Goal: Find specific page/section: Find specific page/section

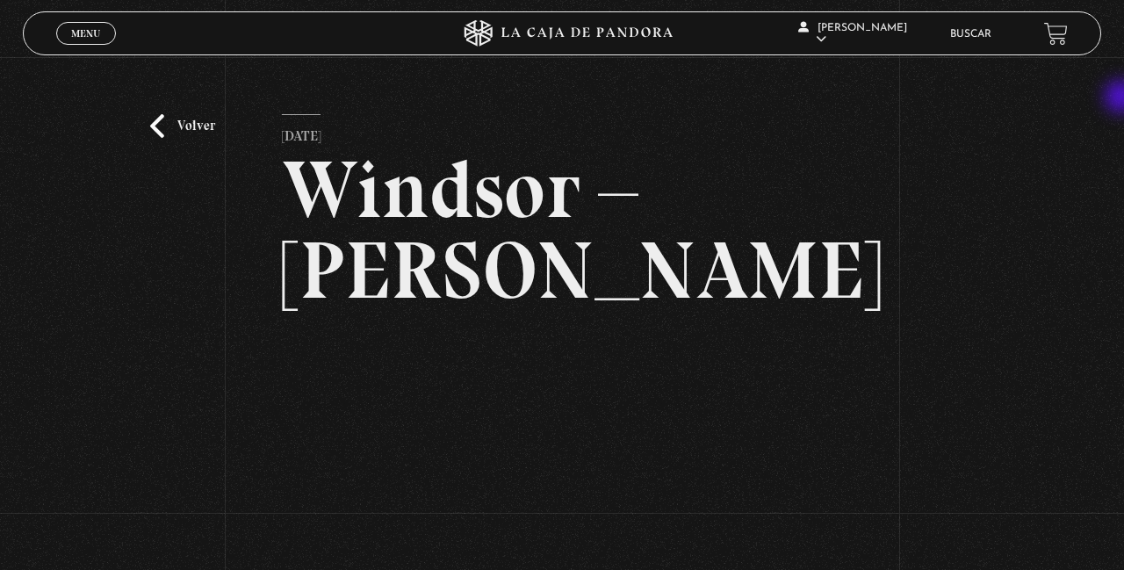
click at [974, 39] on link "Buscar" at bounding box center [971, 34] width 41 height 11
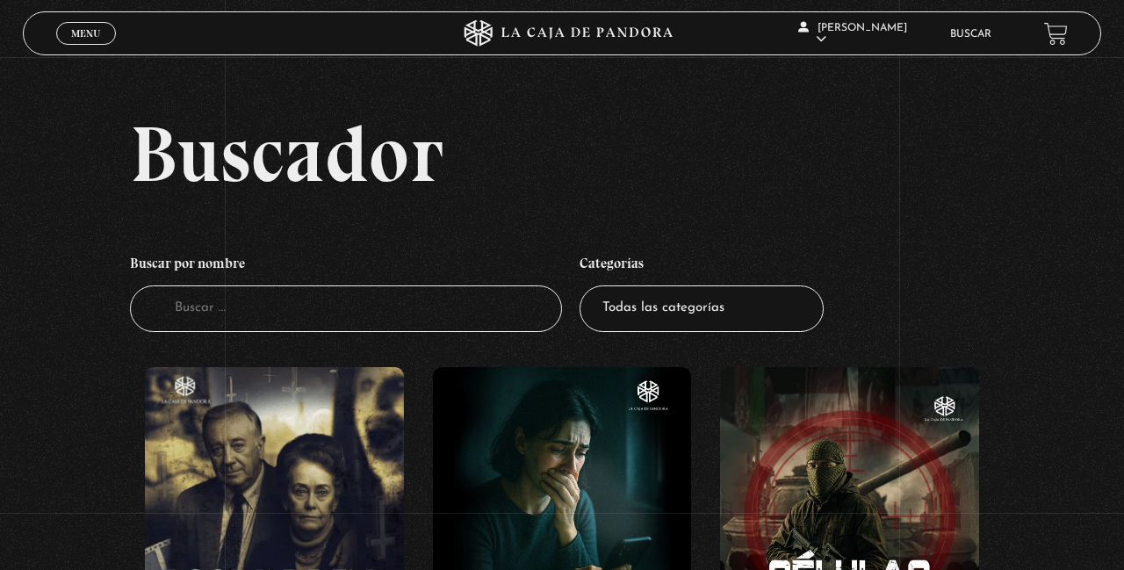
click at [323, 313] on input "Buscador" at bounding box center [346, 309] width 432 height 47
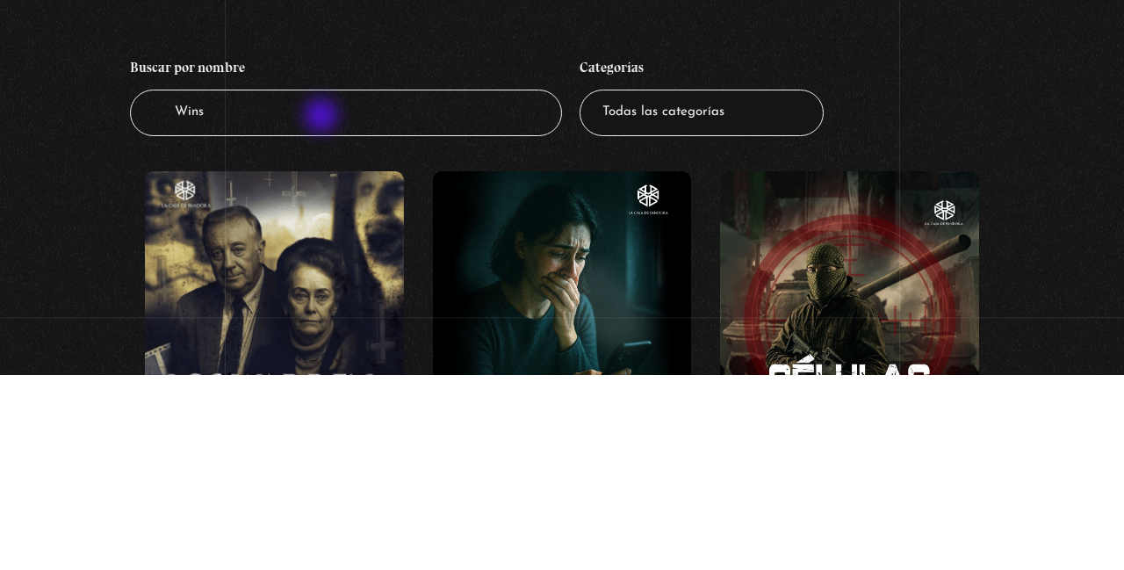
type input "Winso"
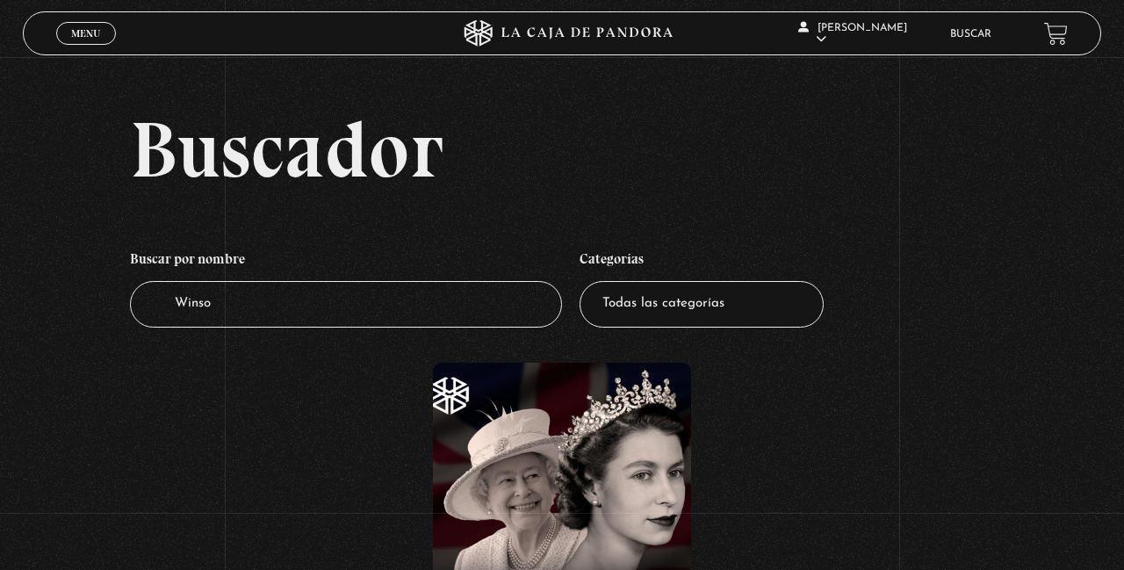
click at [227, 327] on input "Winso" at bounding box center [346, 304] width 432 height 47
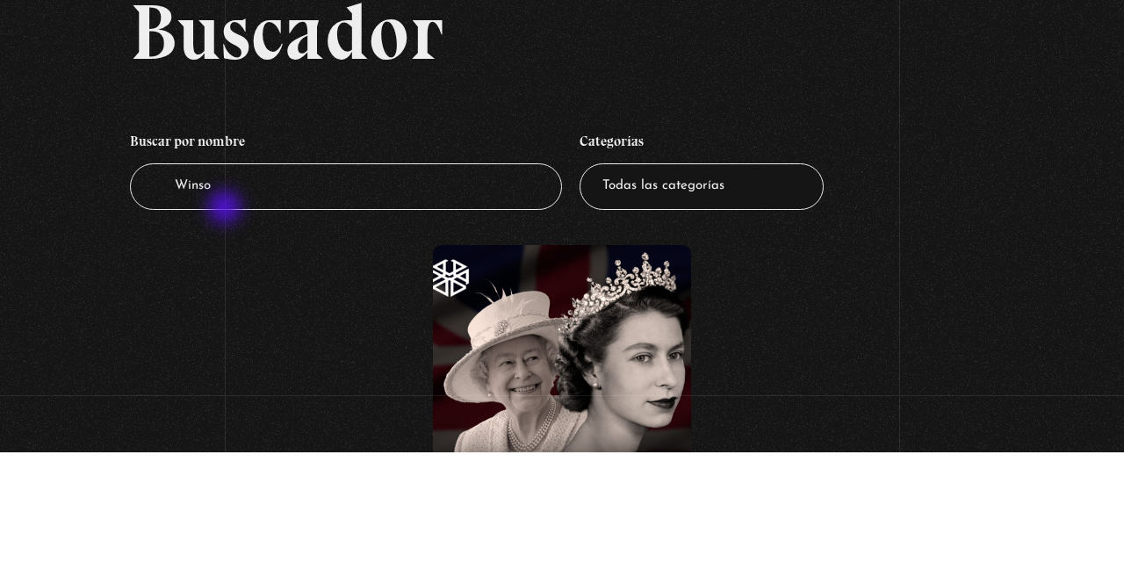
scroll to position [4, 0]
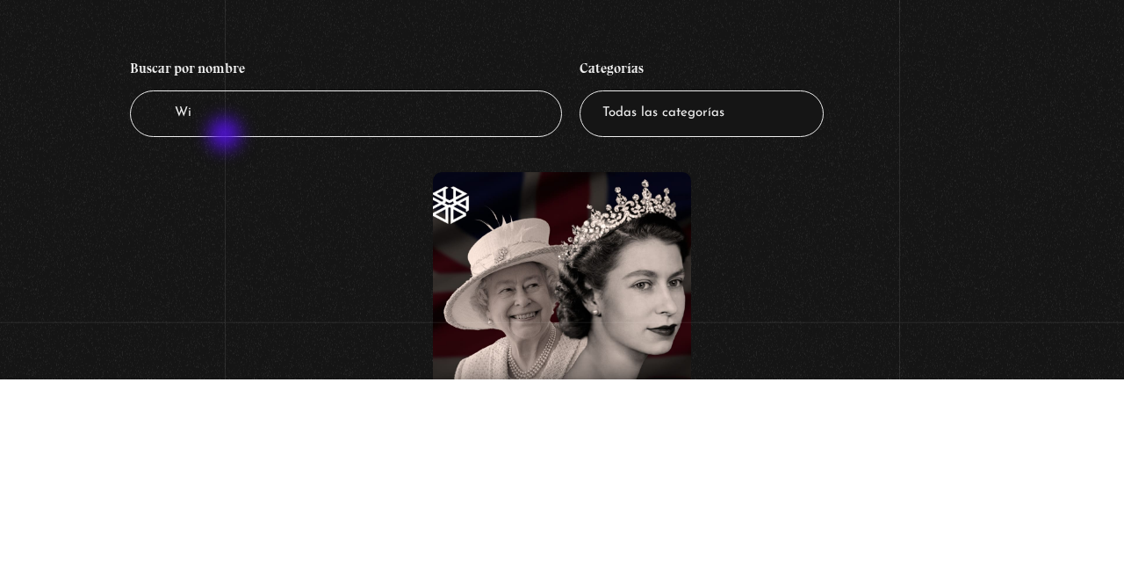
type input "W"
type input "Rei"
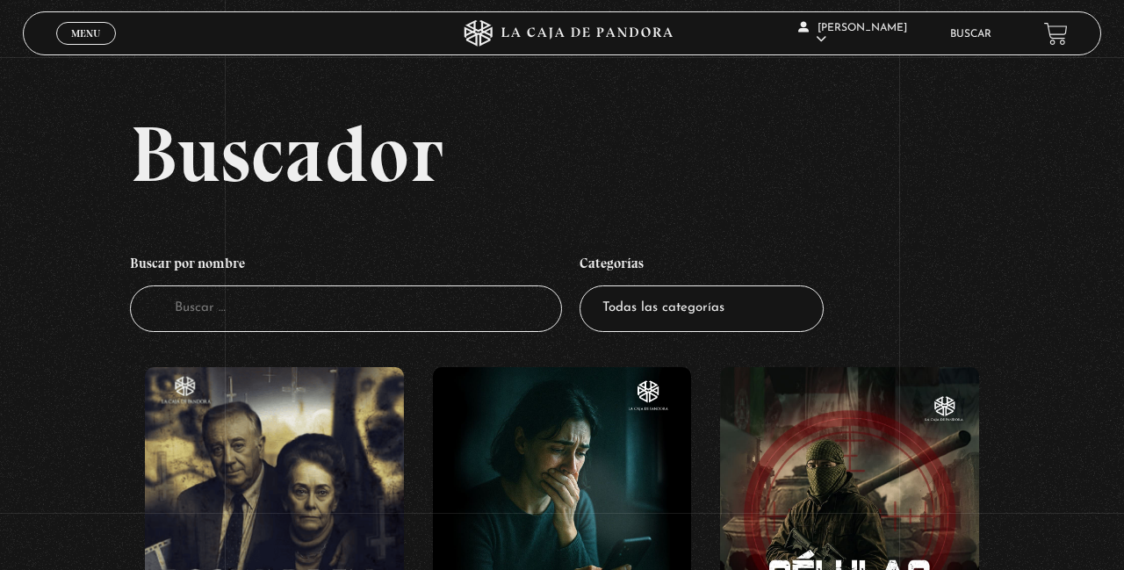
click at [460, 320] on input "Buscador" at bounding box center [346, 309] width 432 height 47
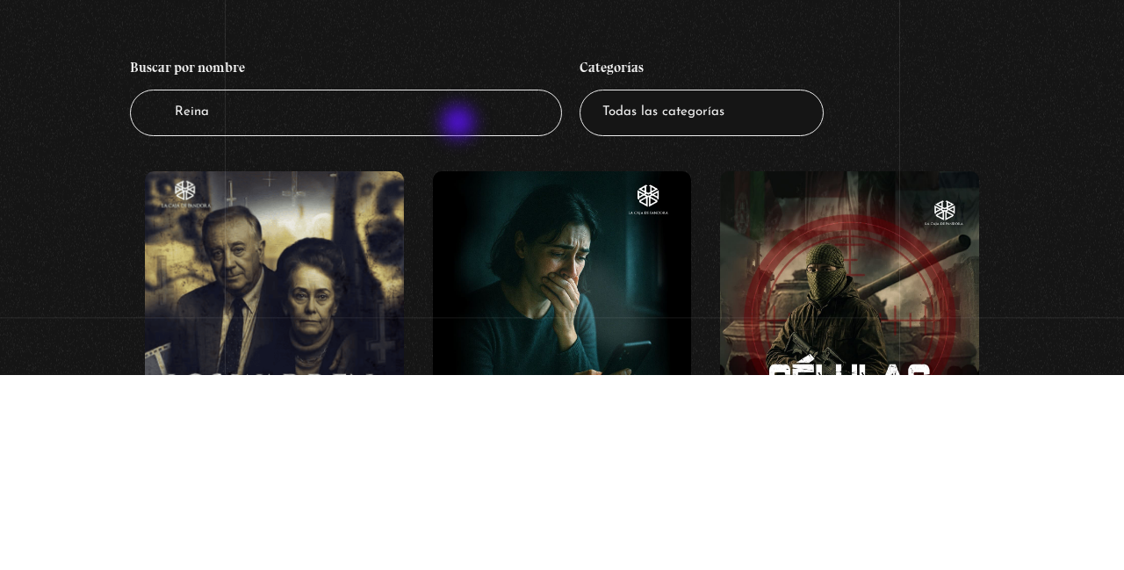
type input "Reina"
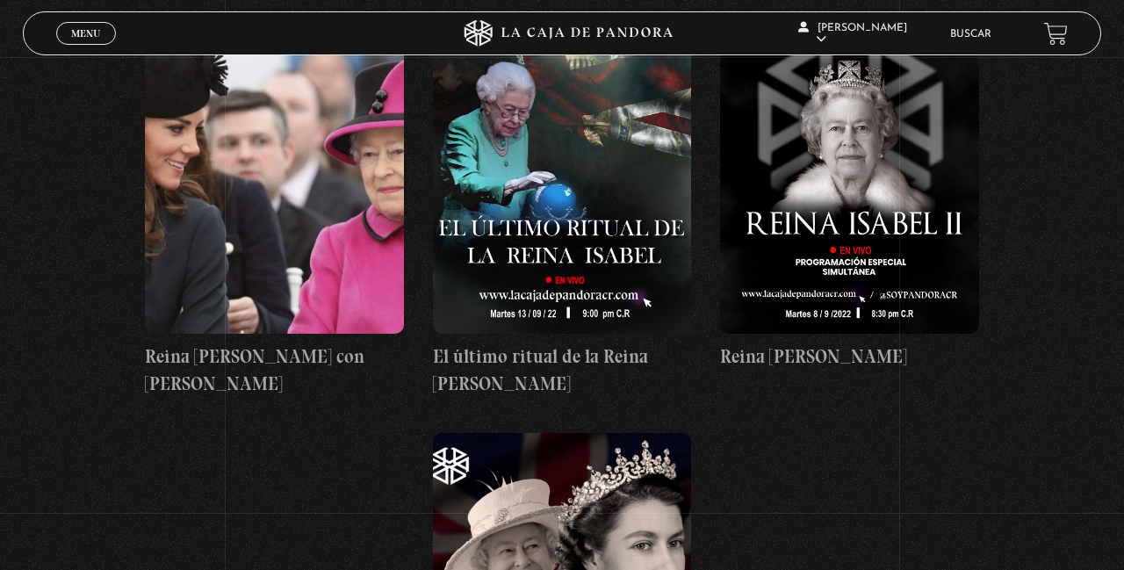
scroll to position [372, 0]
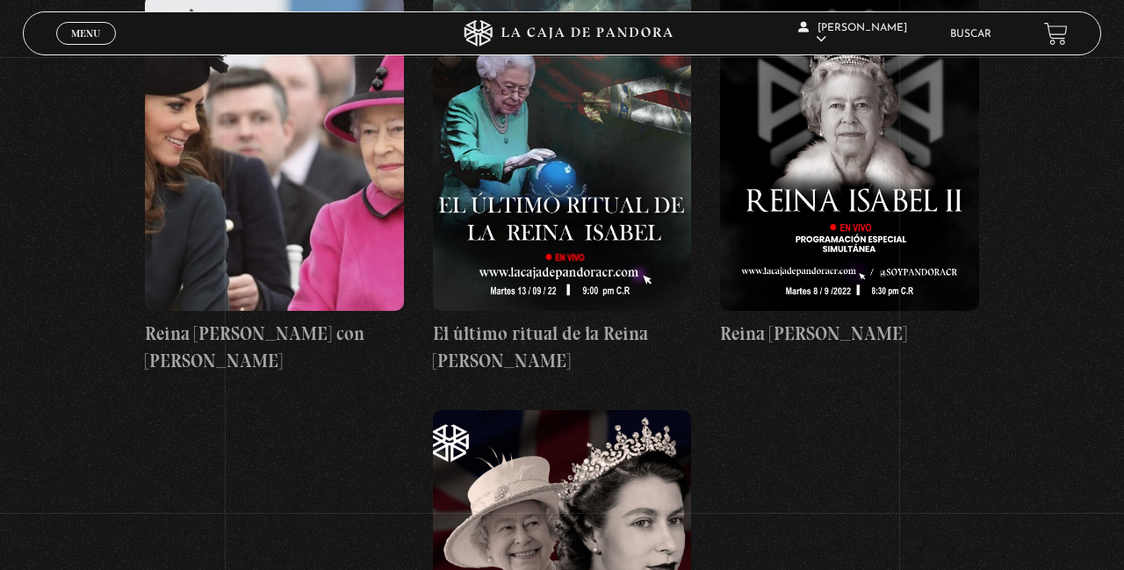
click at [894, 184] on figure at bounding box center [849, 153] width 259 height 316
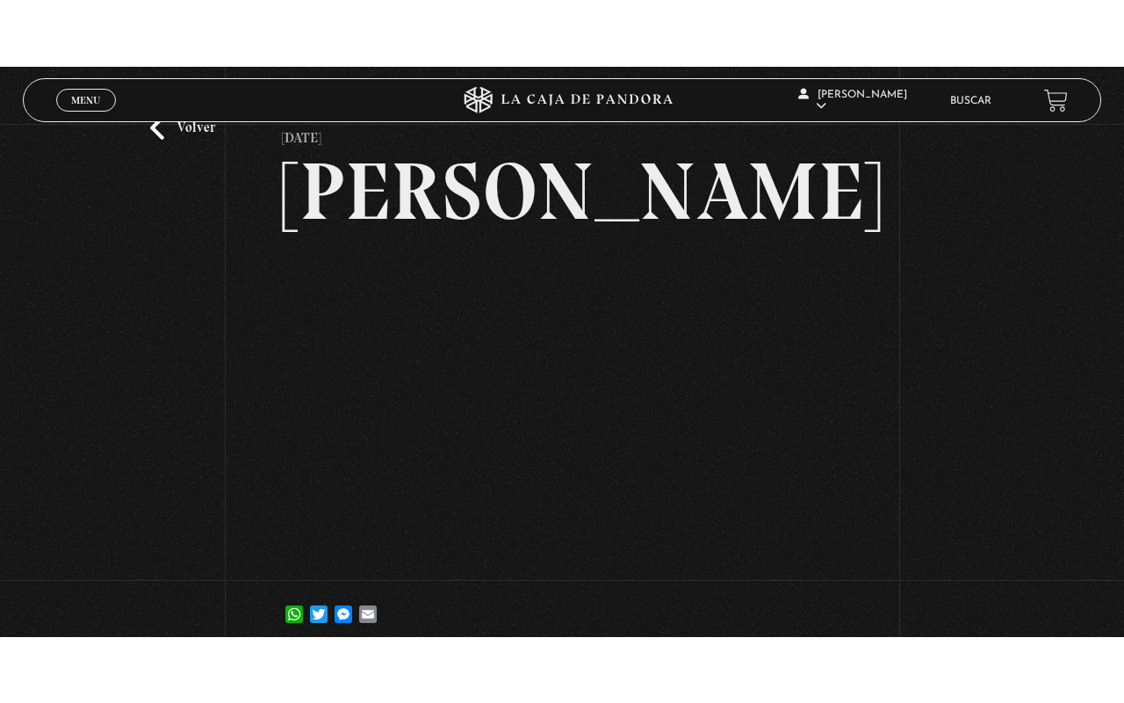
scroll to position [84, 0]
